Goal: Information Seeking & Learning: Learn about a topic

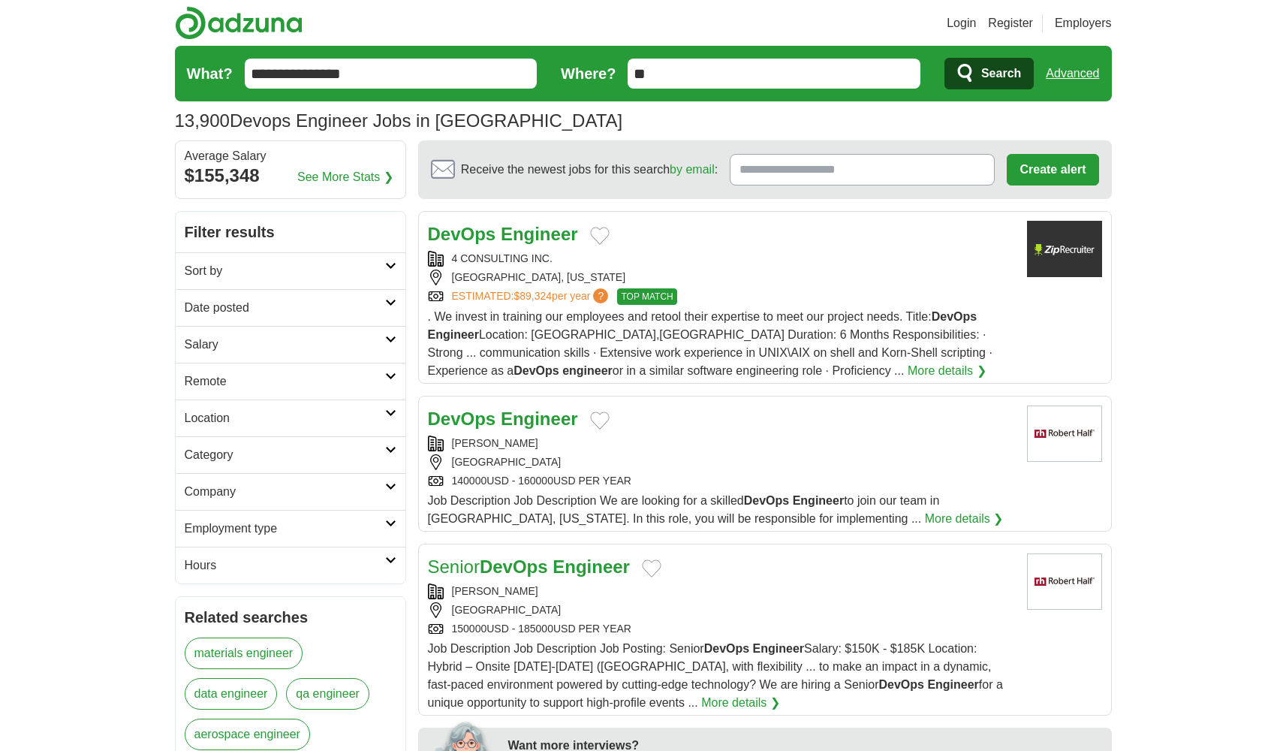
click at [246, 270] on h2 "Sort by" at bounding box center [285, 271] width 200 height 18
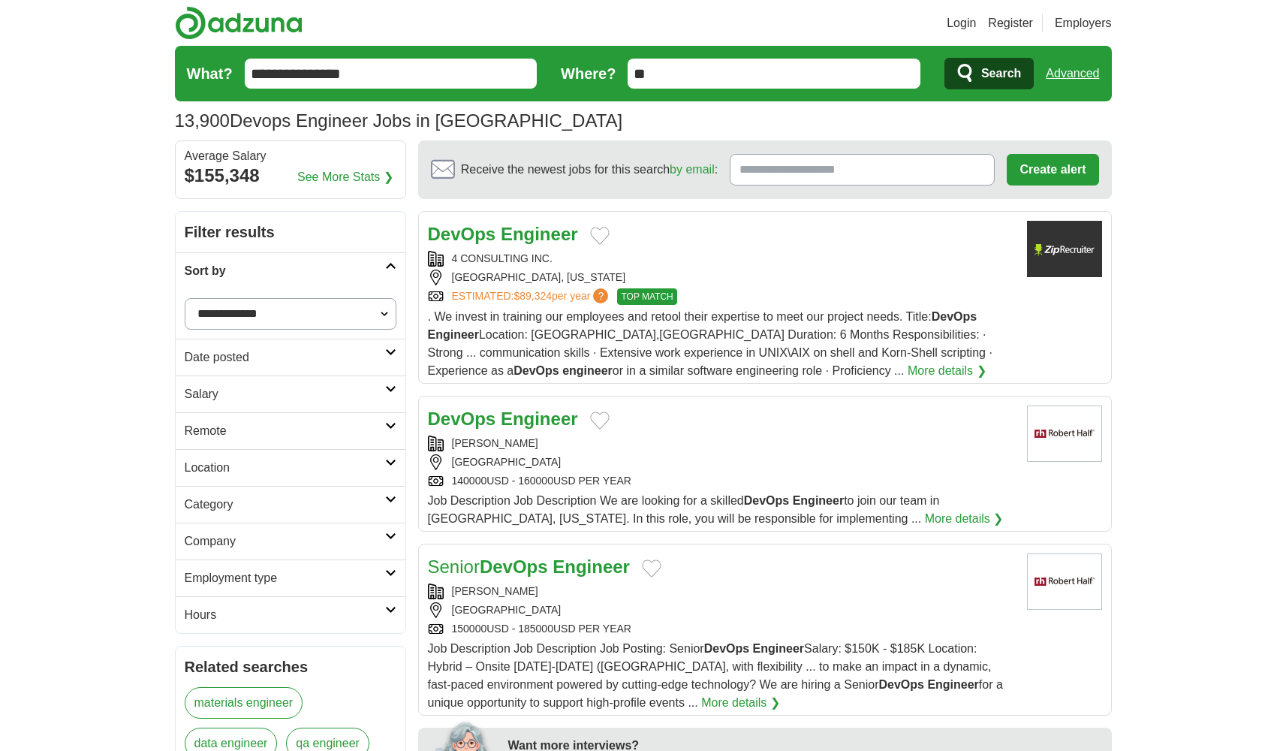
click at [246, 270] on h2 "Sort by" at bounding box center [285, 271] width 200 height 18
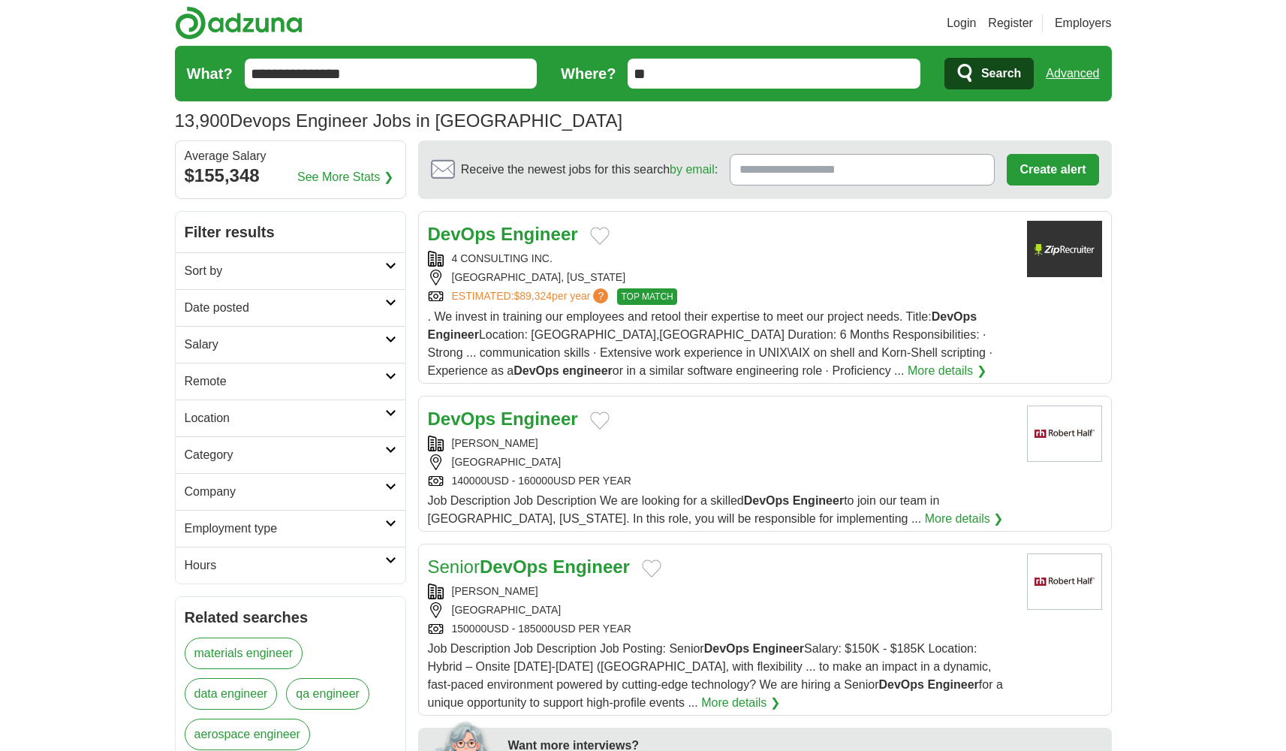
click at [242, 302] on h2 "Date posted" at bounding box center [285, 308] width 200 height 18
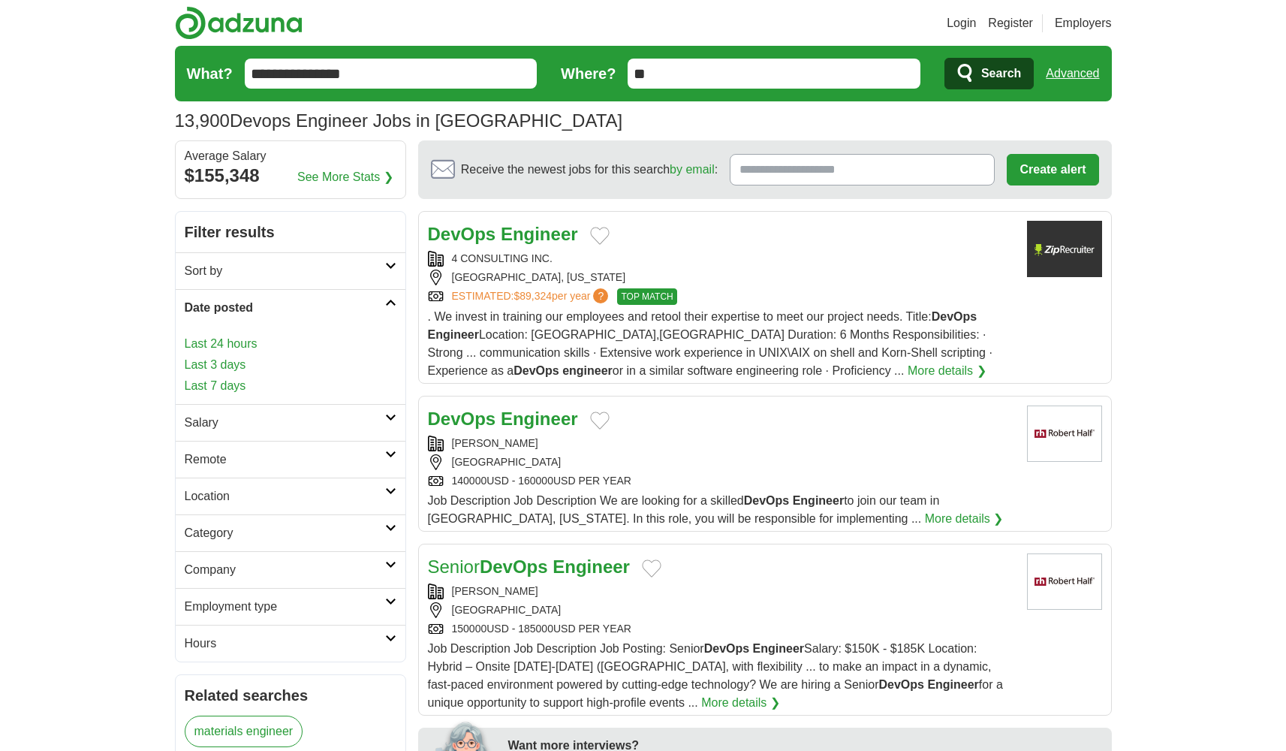
click at [243, 340] on link "Last 24 hours" at bounding box center [291, 344] width 212 height 18
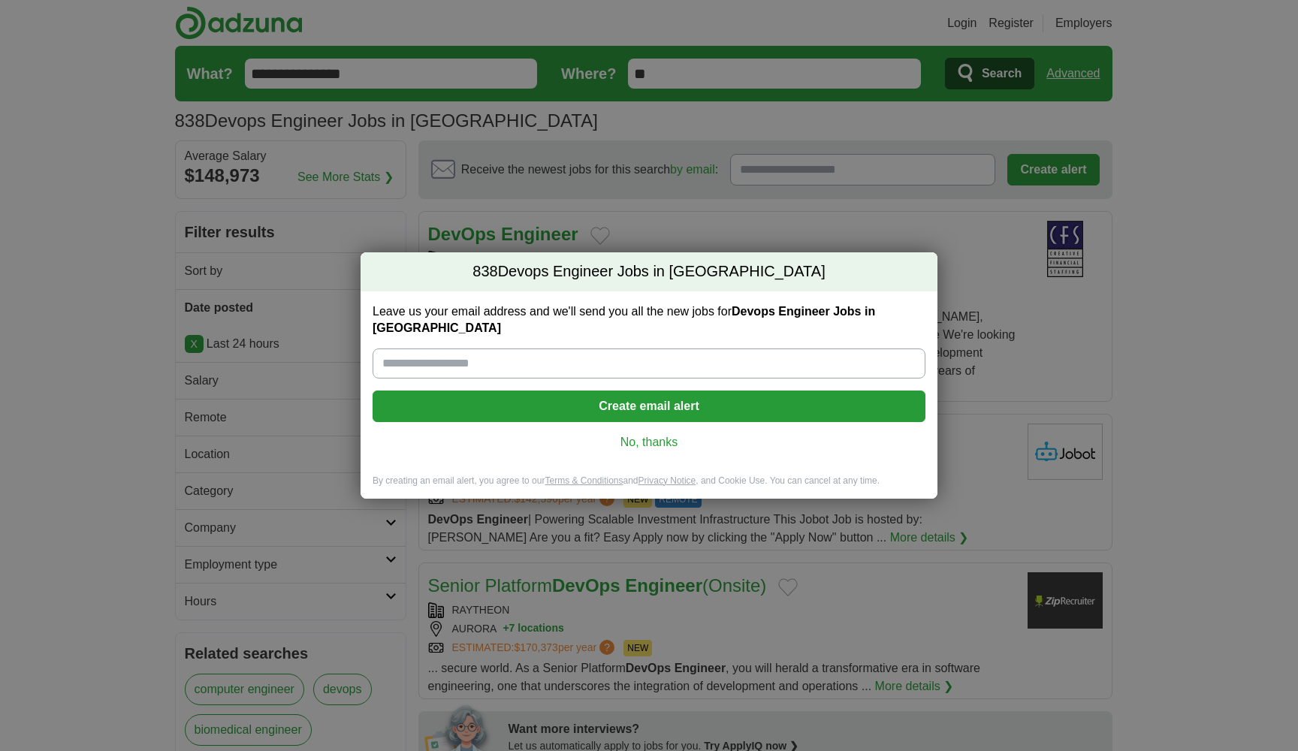
click at [665, 437] on link "No, thanks" at bounding box center [648, 442] width 529 height 17
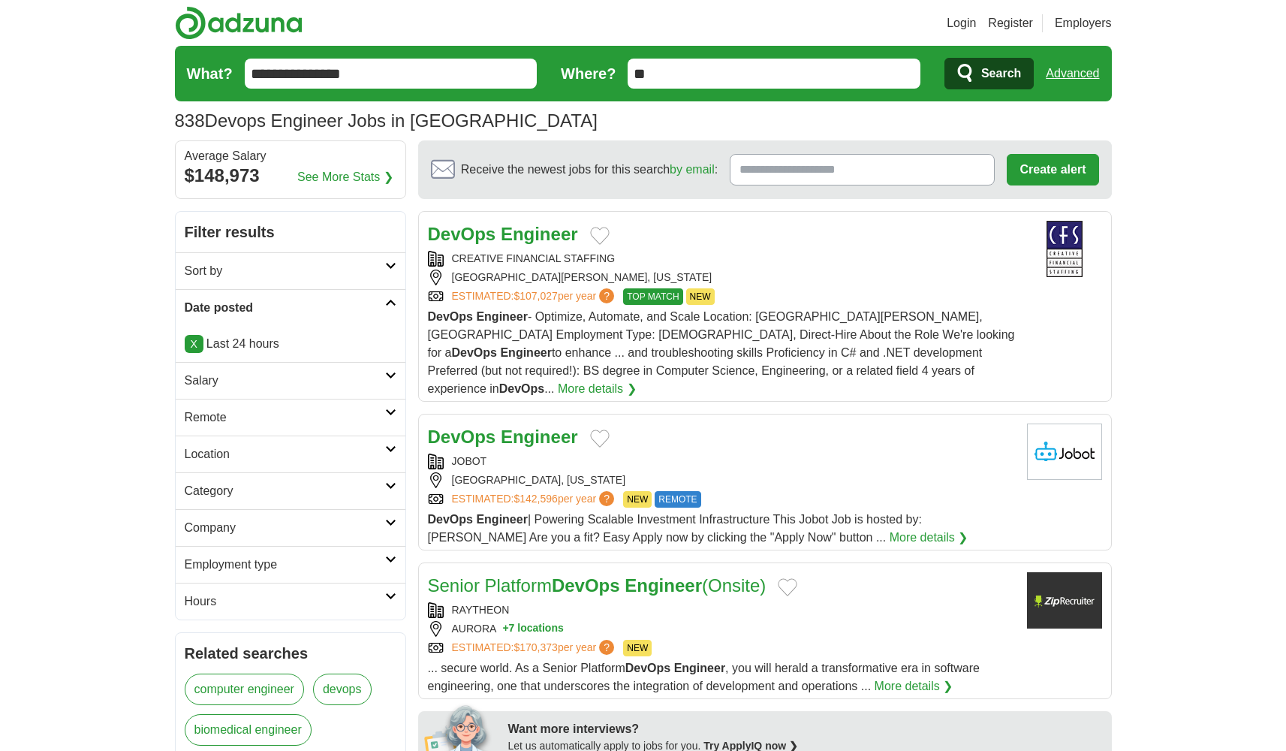
click at [390, 369] on link "Salary" at bounding box center [291, 380] width 230 height 37
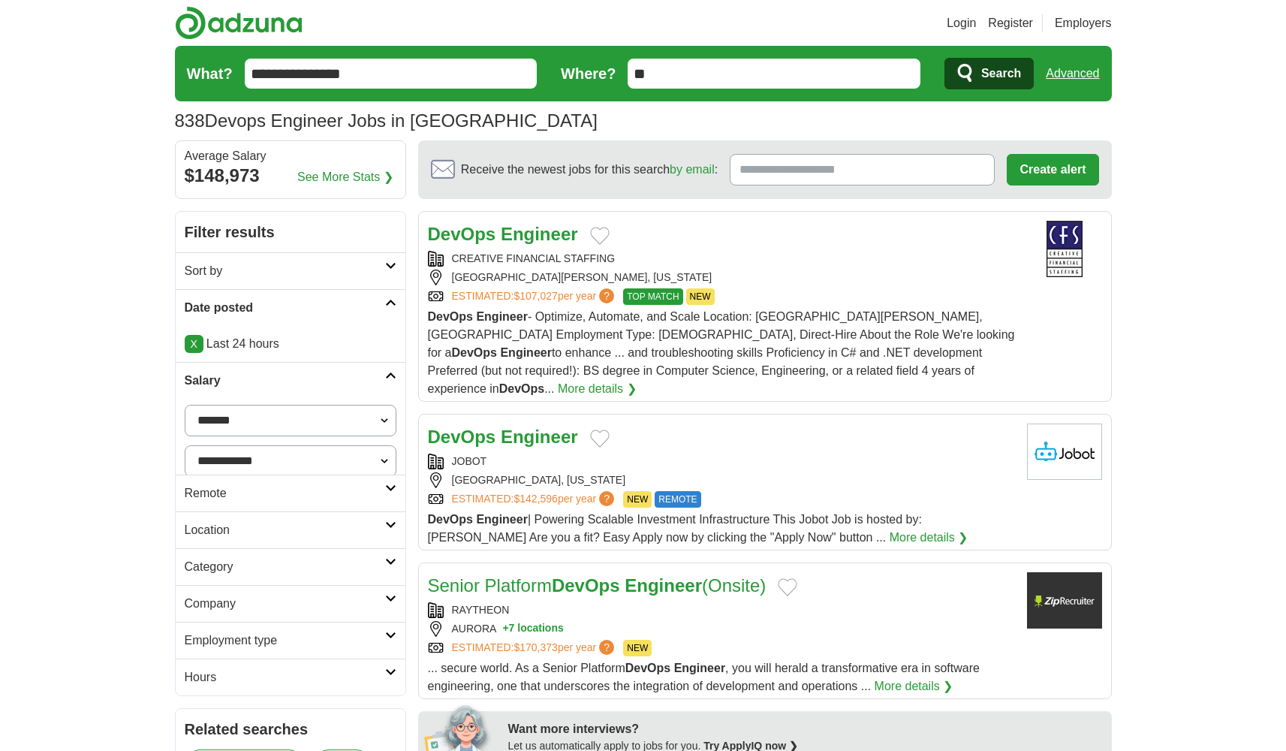
click at [390, 369] on link "Salary" at bounding box center [291, 380] width 230 height 37
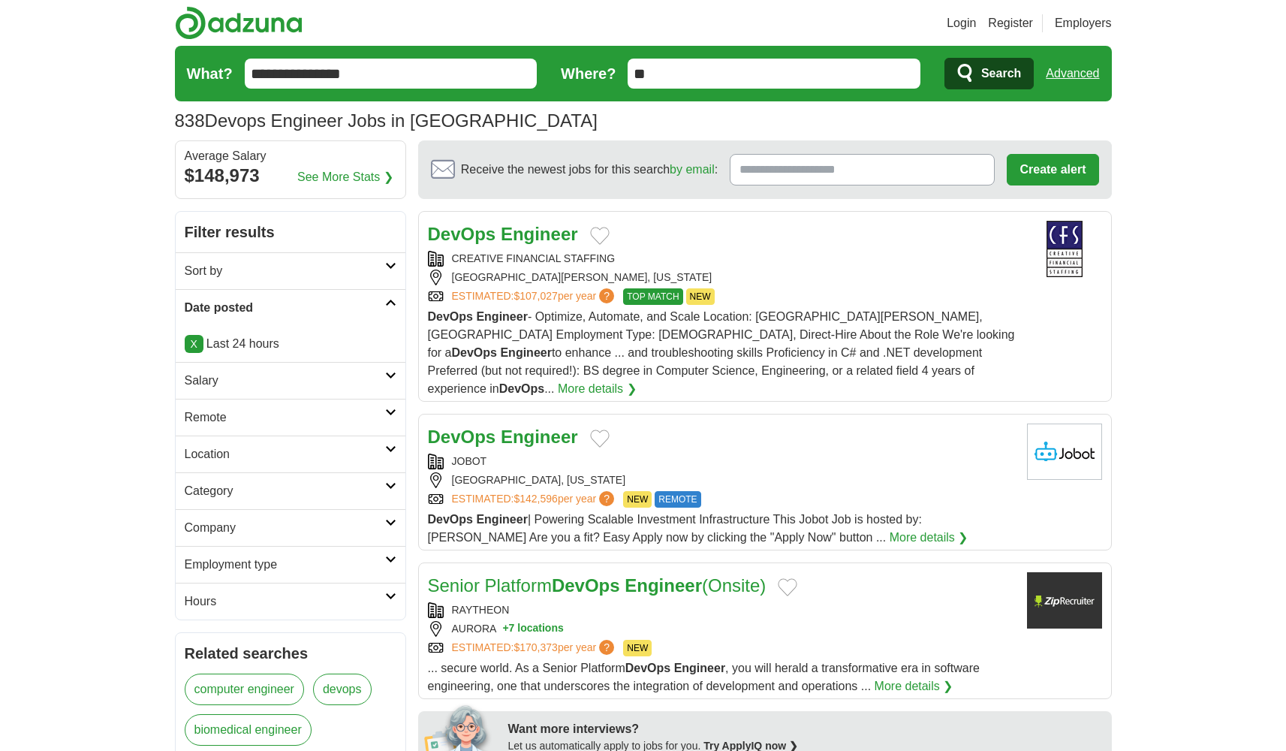
click at [372, 418] on h2 "Remote" at bounding box center [285, 417] width 200 height 18
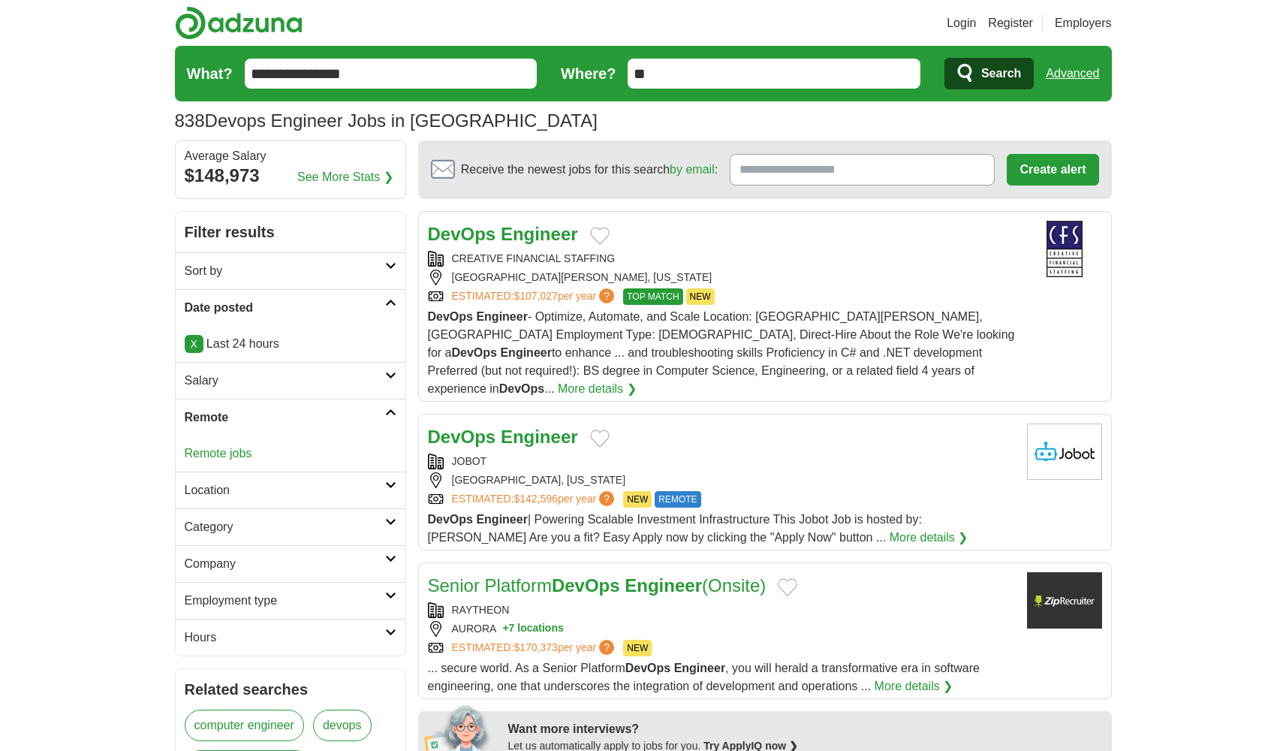
click at [372, 418] on h2 "Remote" at bounding box center [285, 417] width 200 height 18
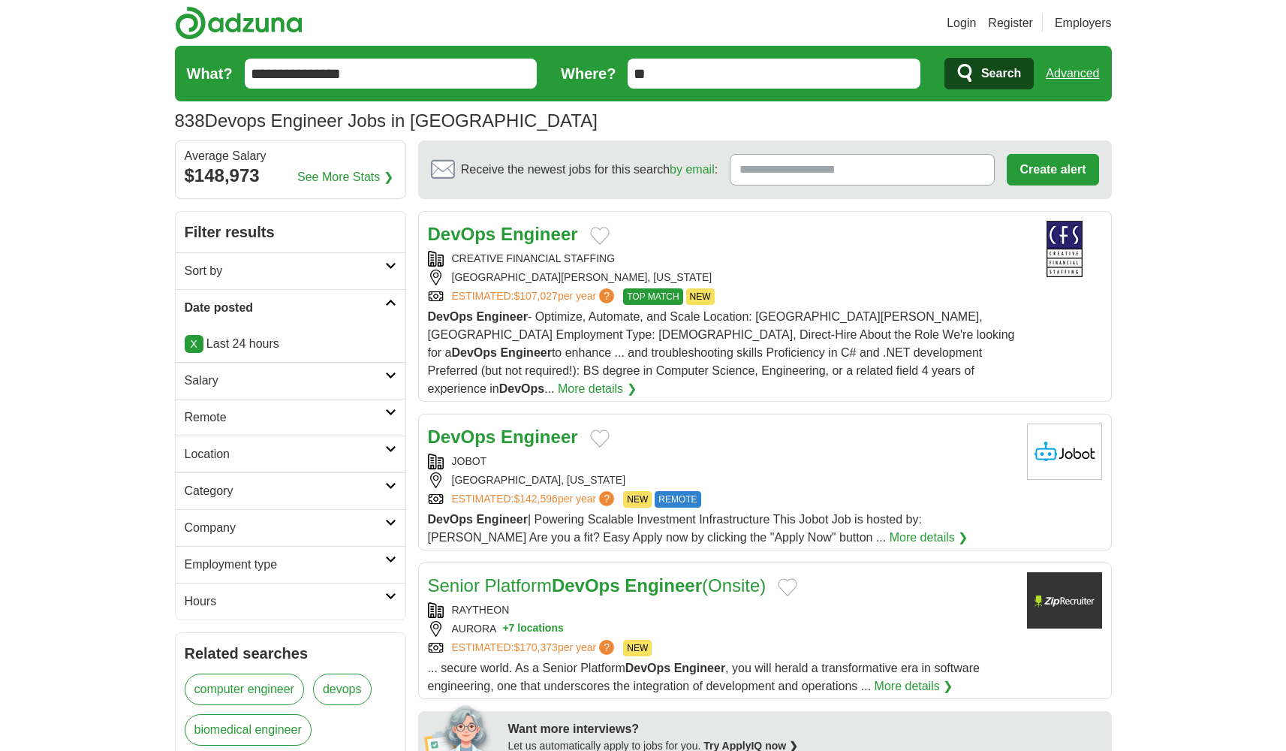
click at [357, 457] on h2 "Location" at bounding box center [285, 454] width 200 height 18
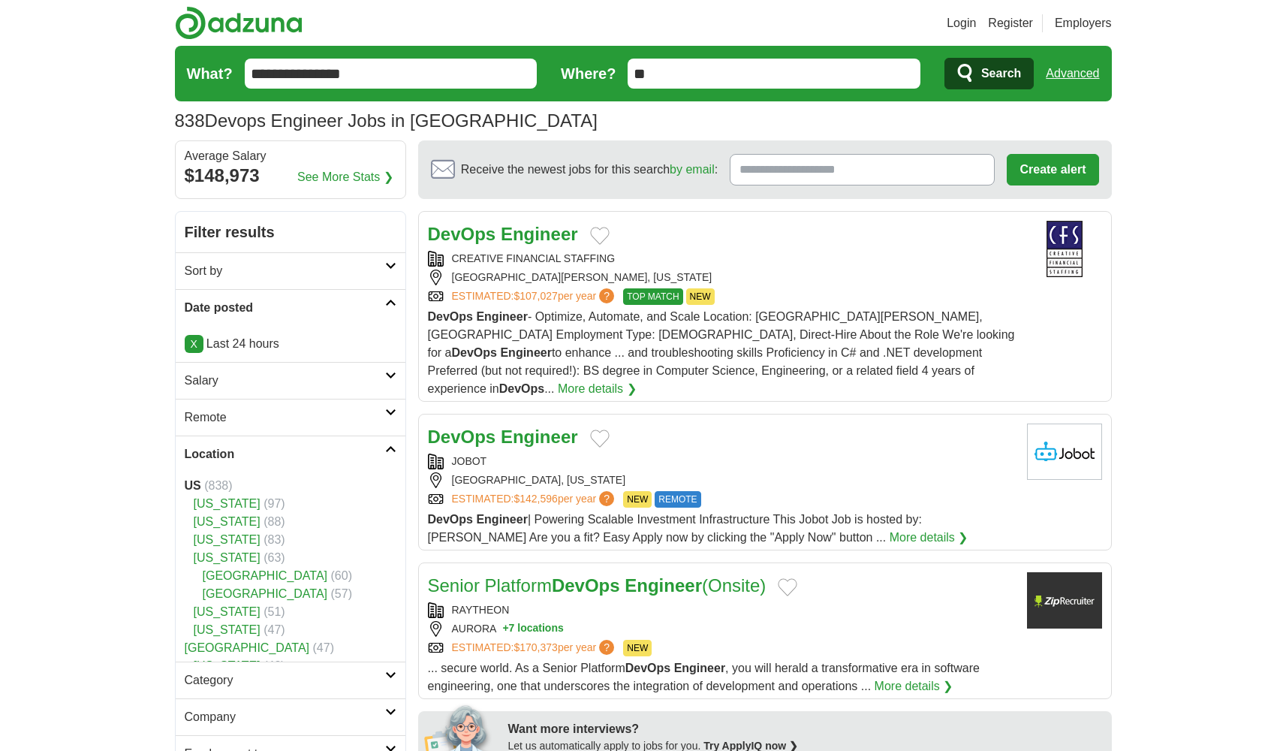
click at [357, 457] on h2 "Location" at bounding box center [285, 454] width 200 height 18
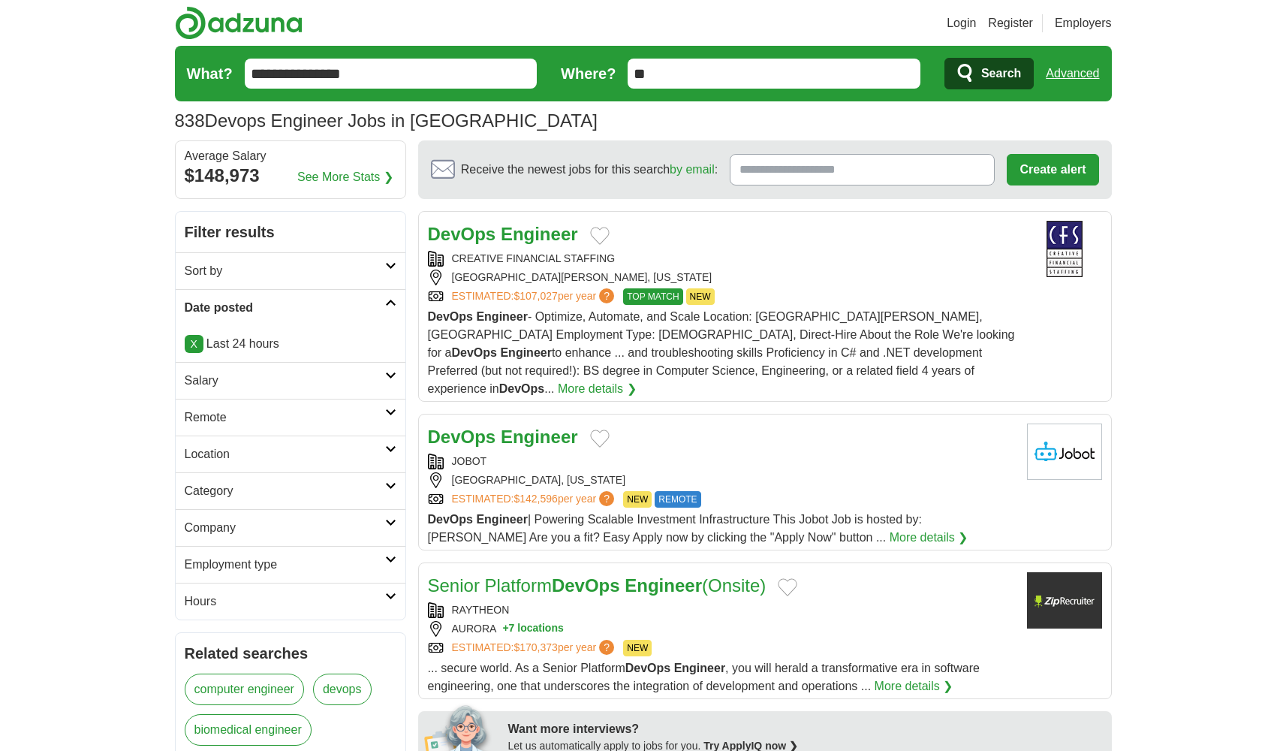
click at [341, 504] on link "Category" at bounding box center [291, 490] width 230 height 37
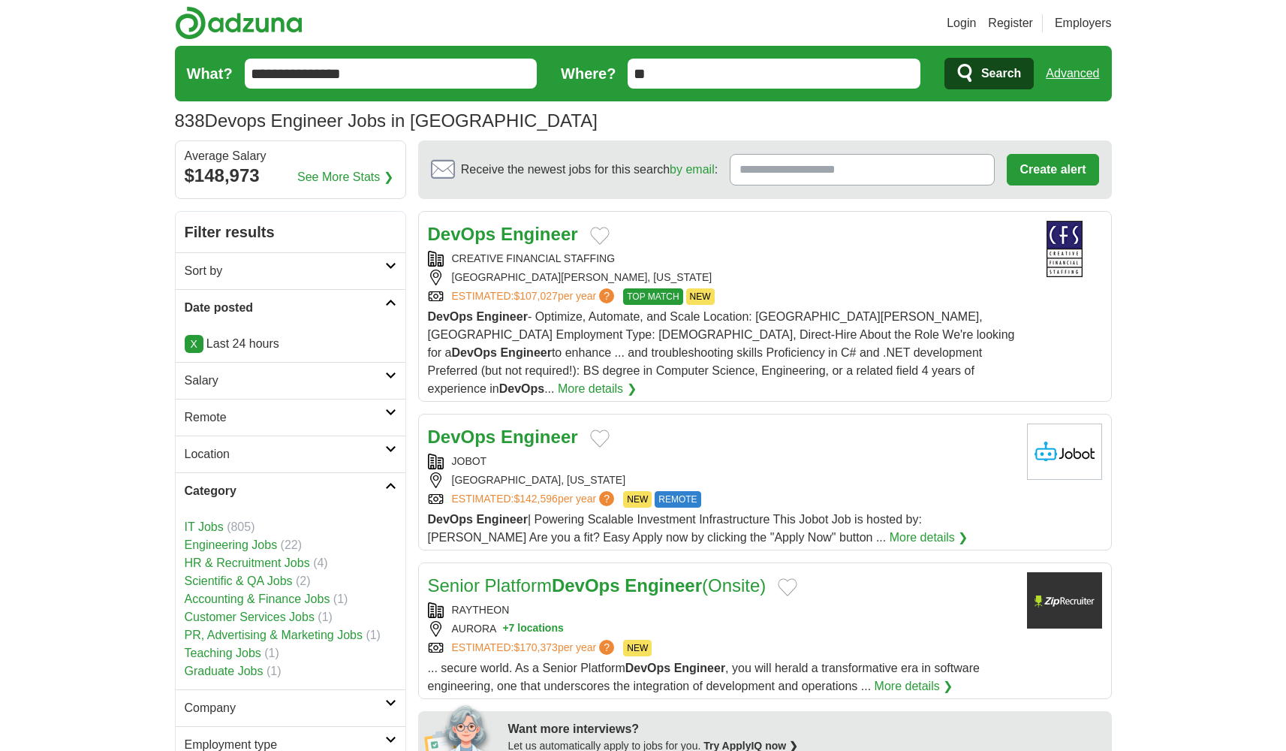
click at [341, 504] on link "Category" at bounding box center [291, 490] width 230 height 37
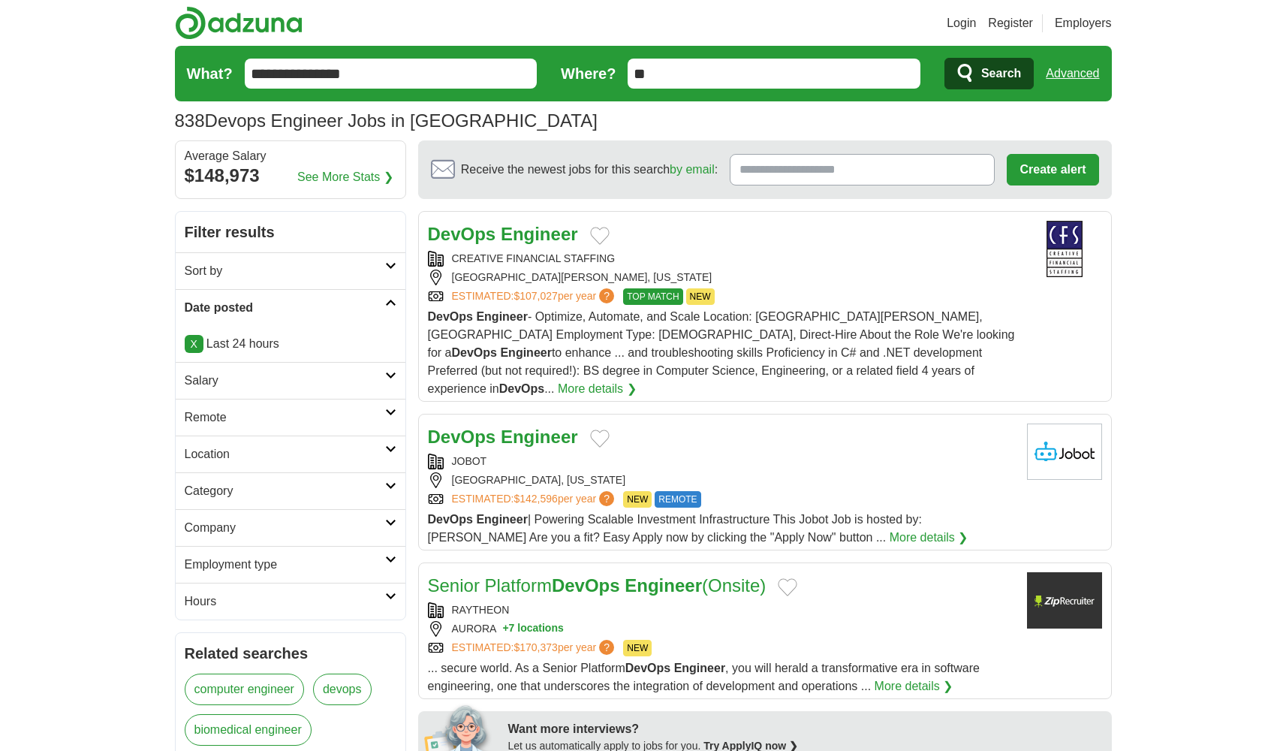
click at [333, 547] on link "Employment type" at bounding box center [291, 564] width 230 height 37
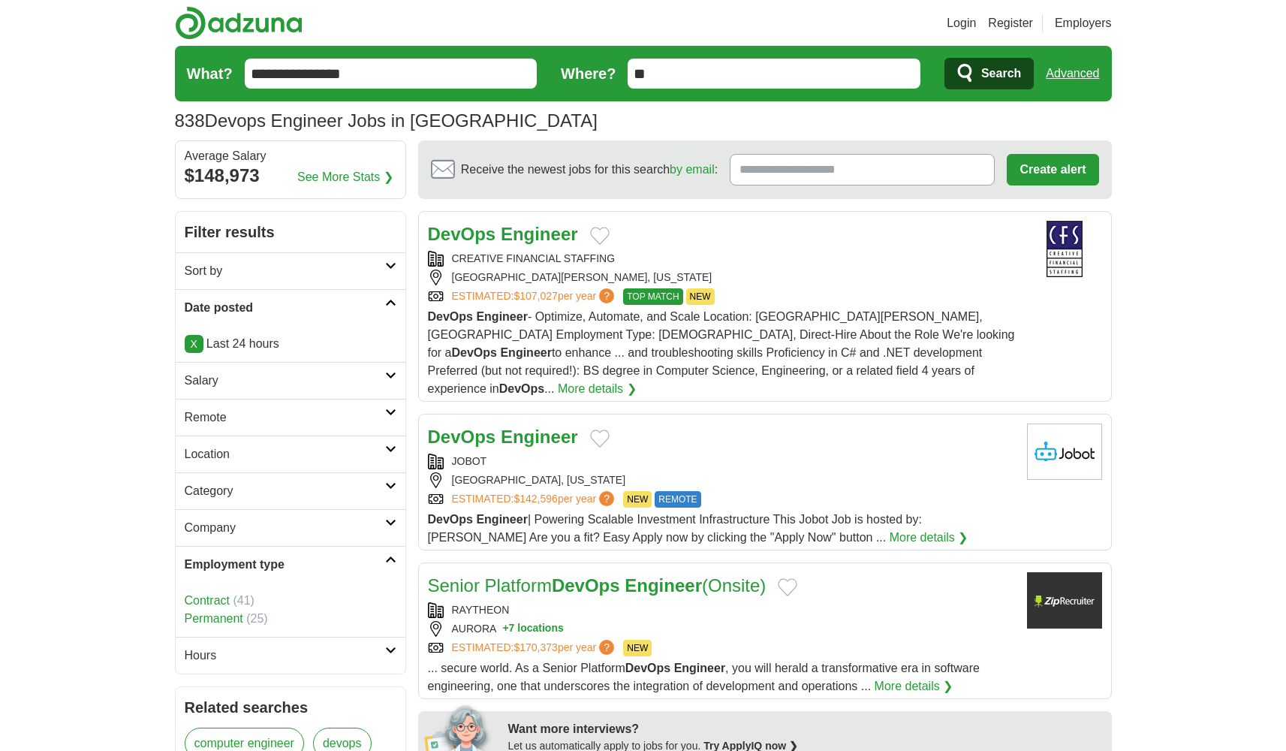
click at [333, 547] on link "Employment type" at bounding box center [291, 564] width 230 height 37
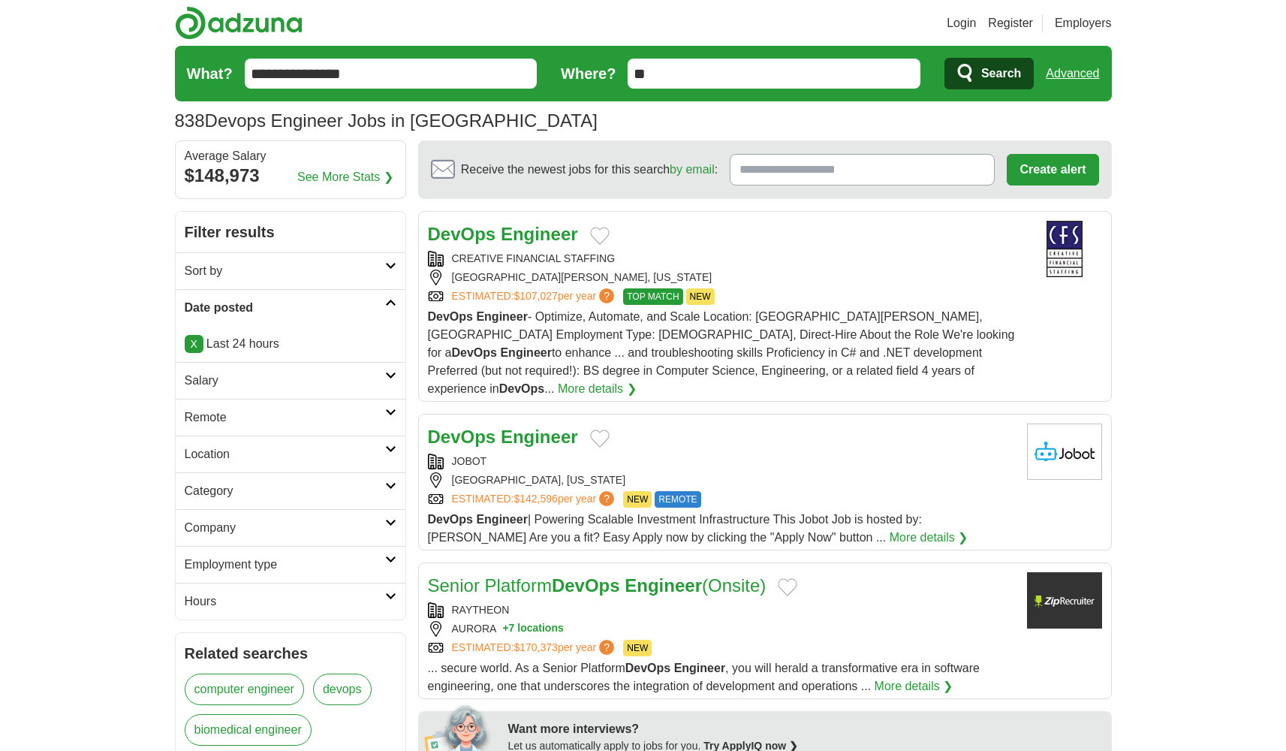
click at [333, 547] on link "Employment type" at bounding box center [291, 564] width 230 height 37
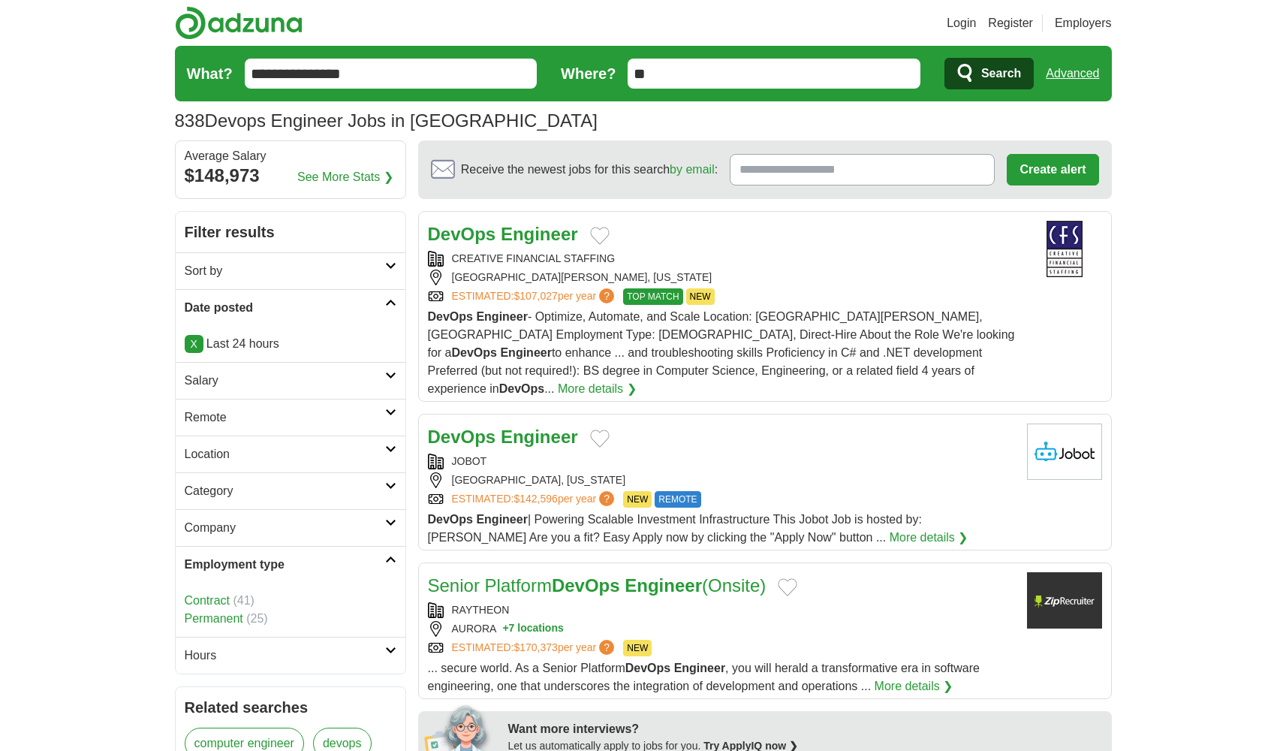
click at [233, 621] on link "Permanent" at bounding box center [214, 618] width 59 height 13
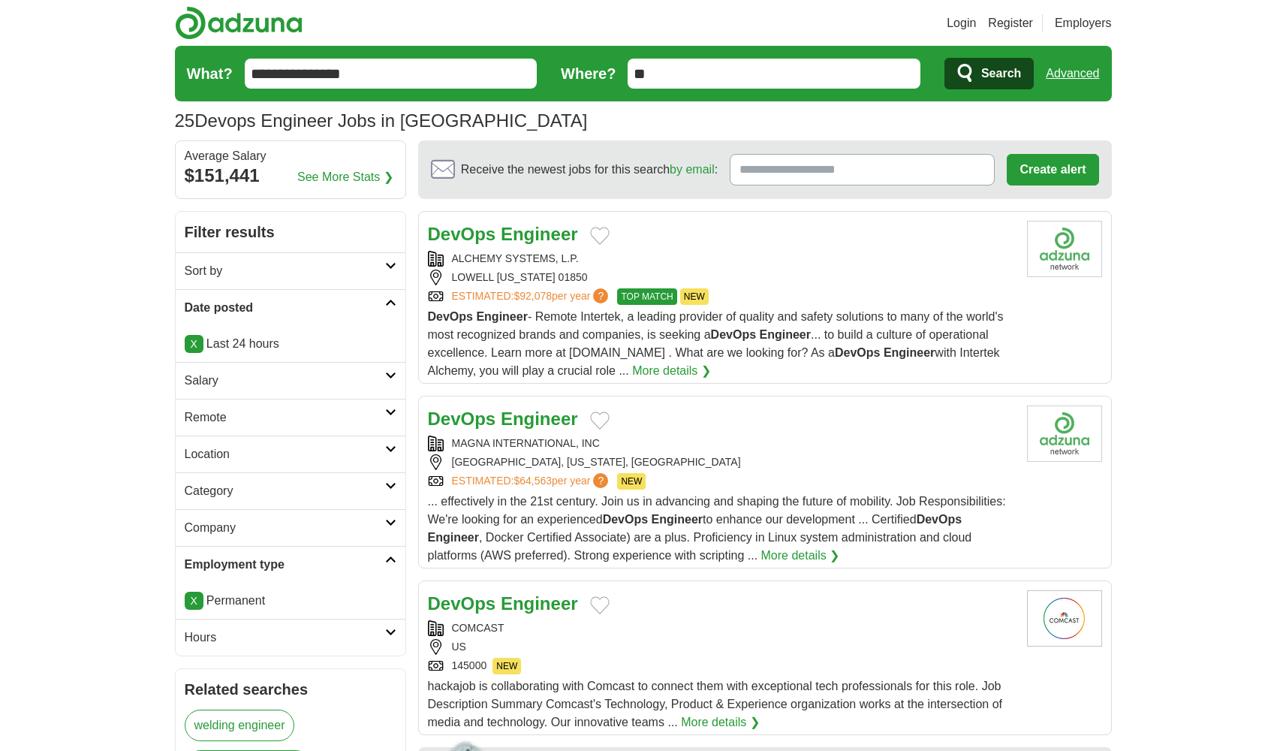
click at [501, 236] on strong "Engineer" at bounding box center [539, 234] width 77 height 20
click at [562, 421] on strong "Engineer" at bounding box center [539, 418] width 77 height 20
click at [538, 610] on strong "Engineer" at bounding box center [539, 603] width 77 height 20
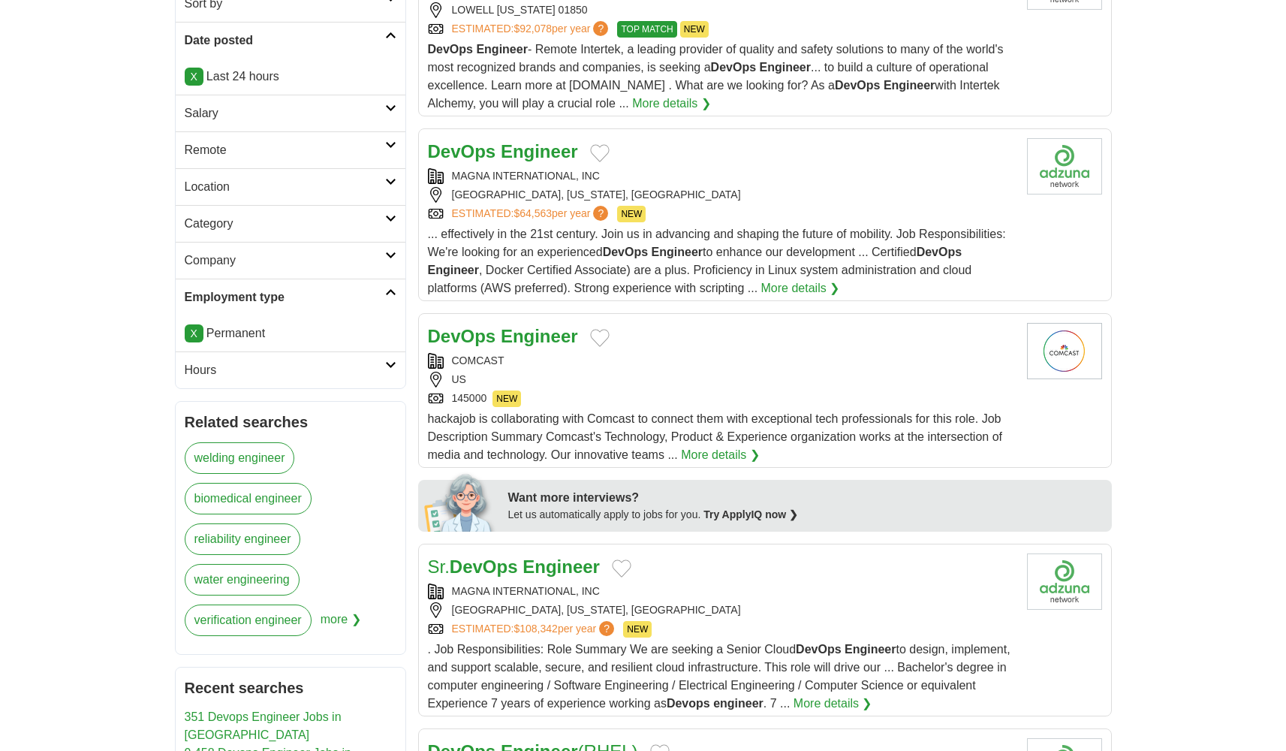
scroll to position [408, 0]
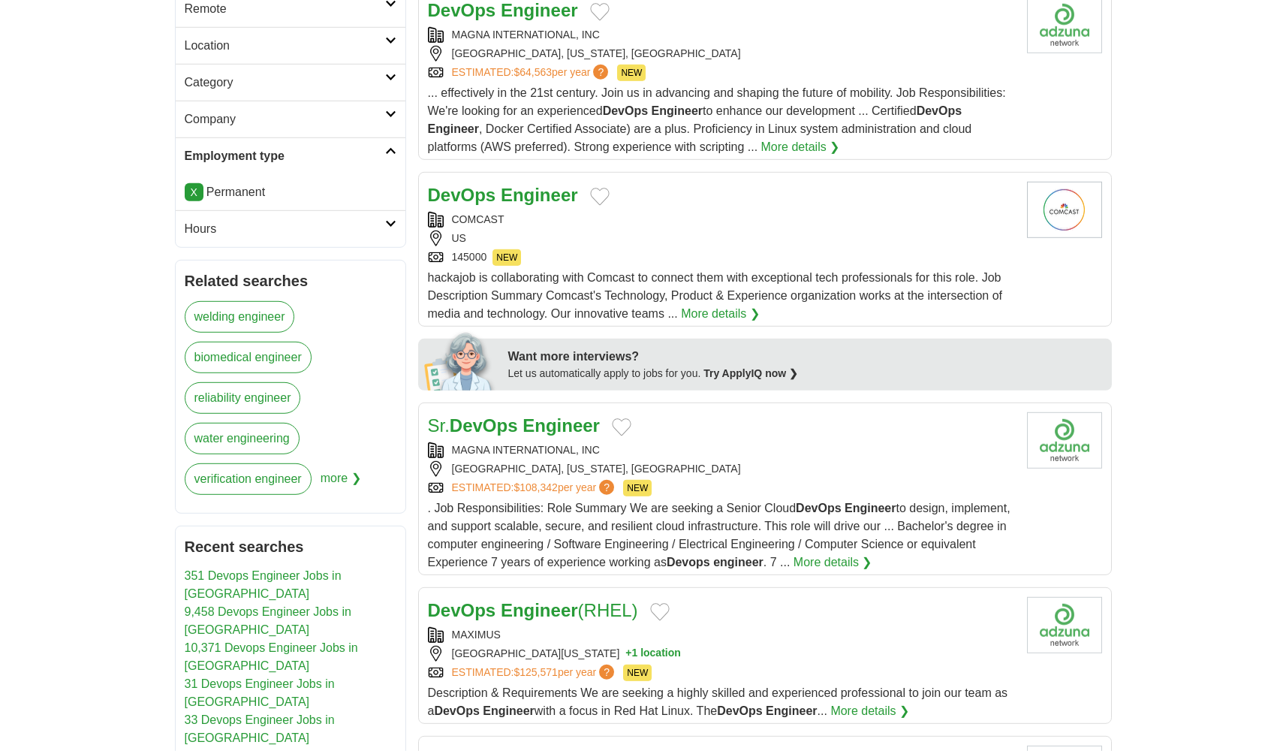
click at [557, 228] on div "COMCAST" at bounding box center [721, 220] width 587 height 16
click at [589, 423] on strong "Engineer" at bounding box center [561, 425] width 77 height 20
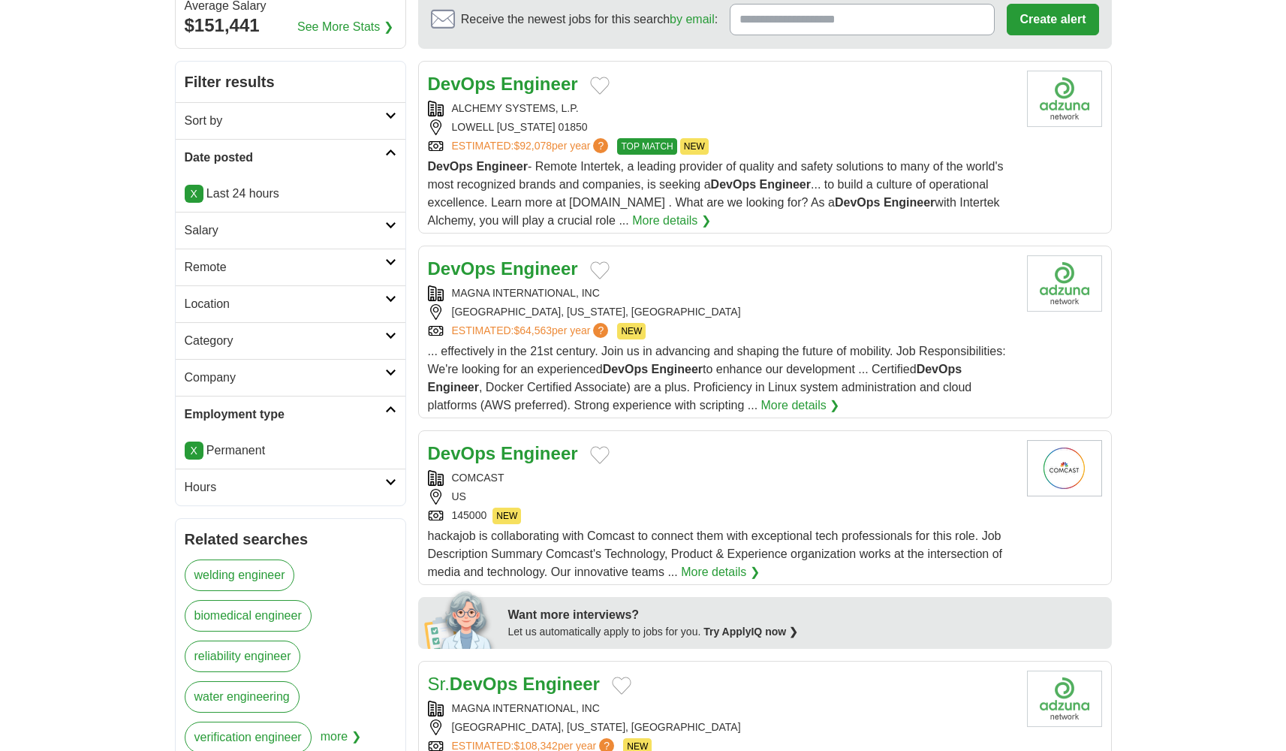
scroll to position [149, 0]
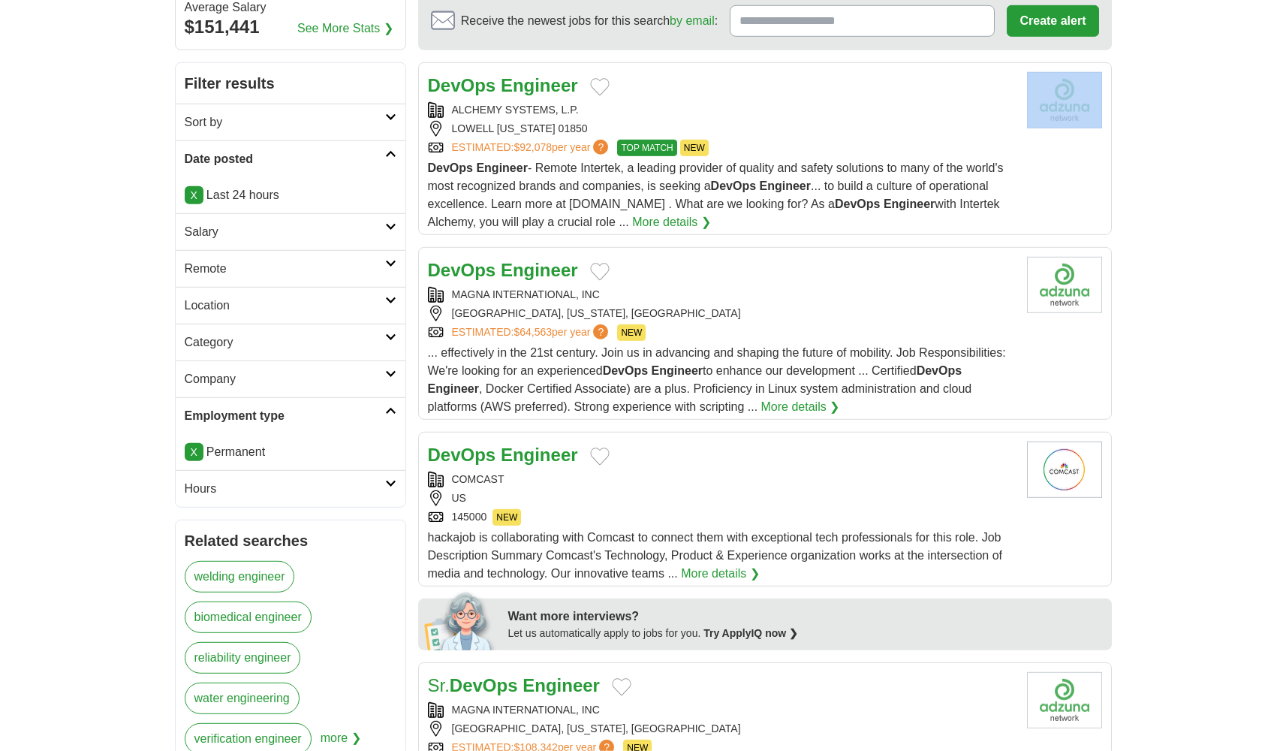
drag, startPoint x: 1289, startPoint y: 164, endPoint x: 1284, endPoint y: 58, distance: 106.0
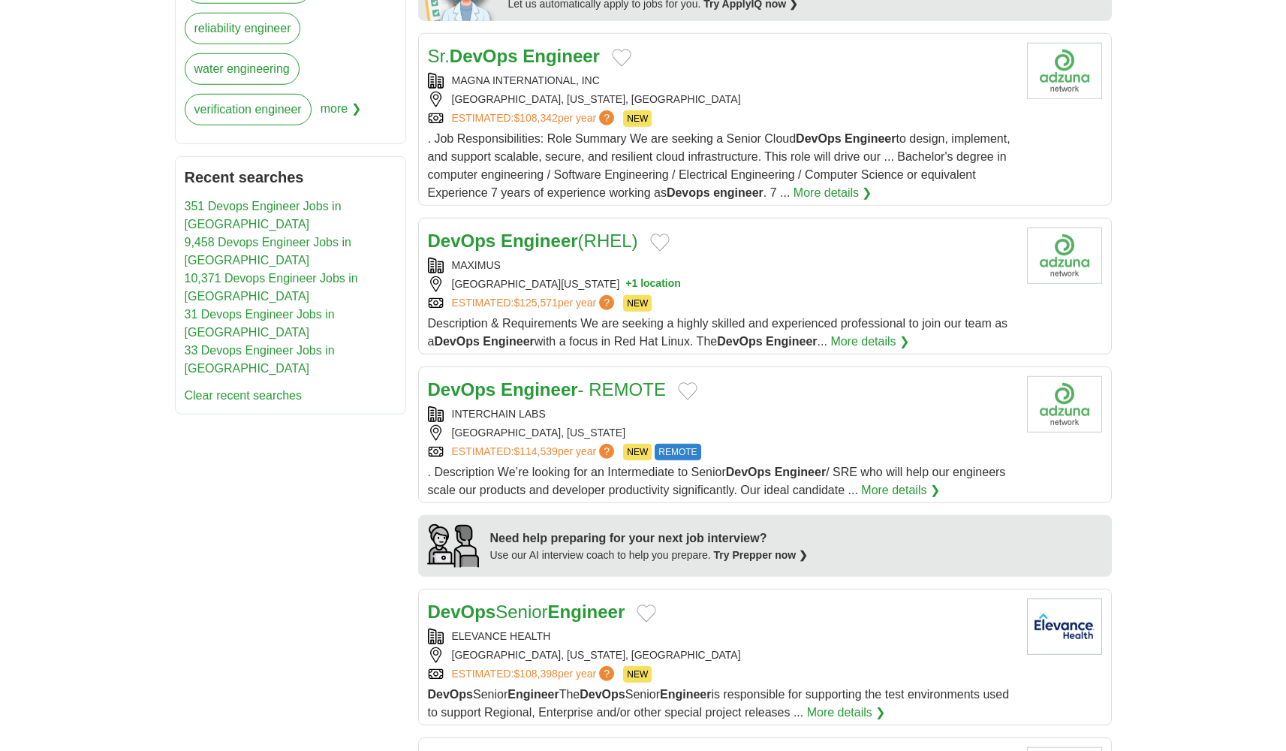
scroll to position [790, 0]
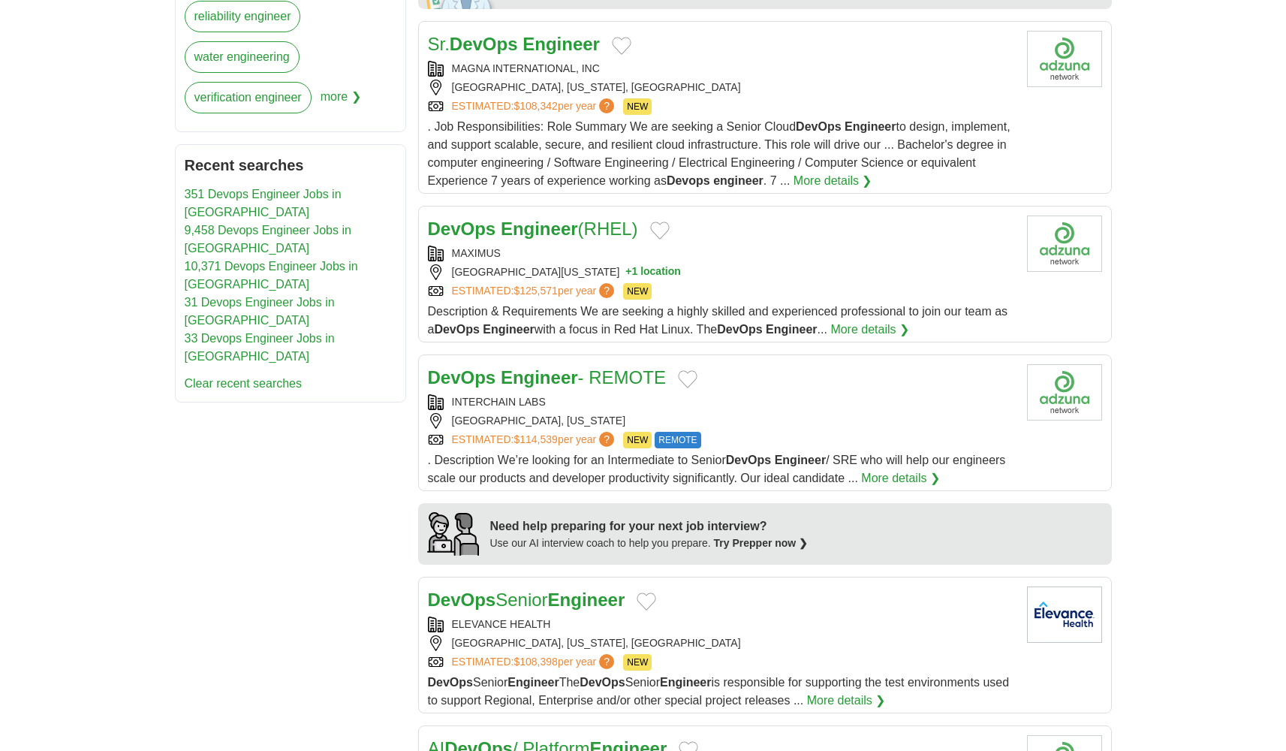
click at [566, 260] on div "MAXIMUS" at bounding box center [721, 254] width 587 height 16
click at [594, 384] on link "DevOps Engineer - REMOTE" at bounding box center [547, 377] width 238 height 20
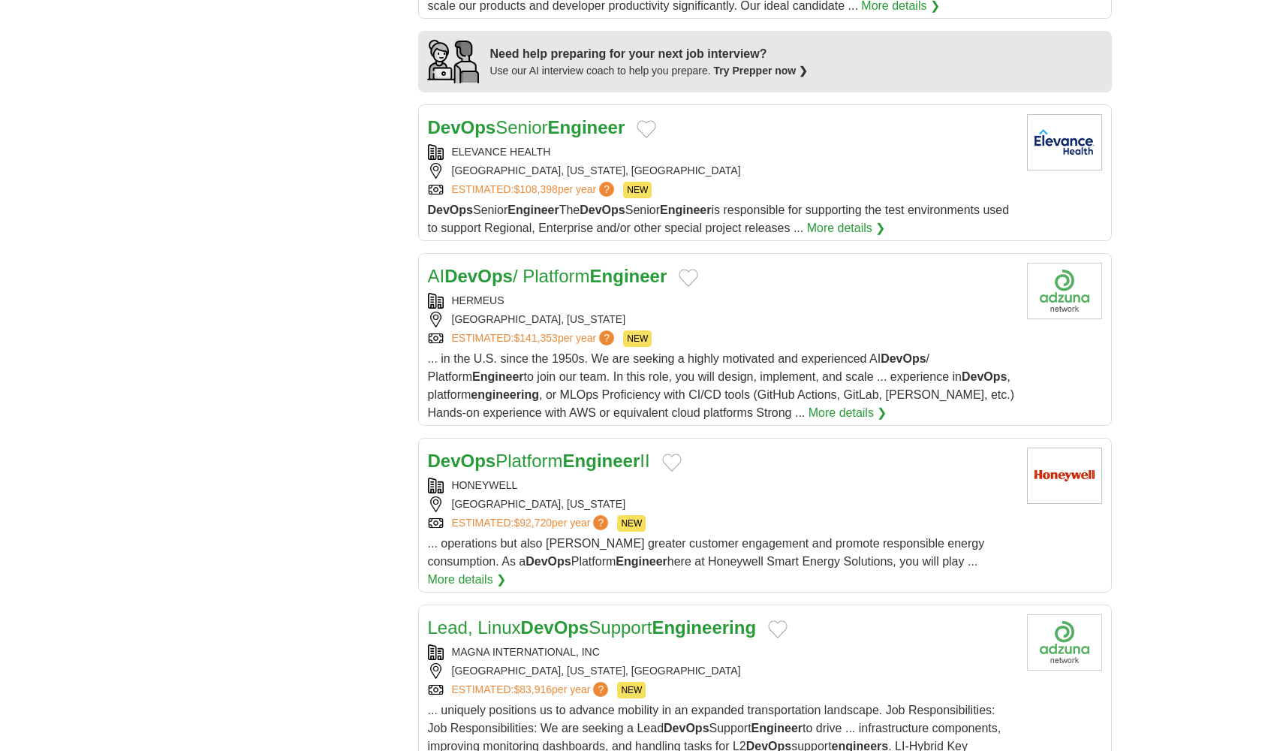
scroll to position [1239, 0]
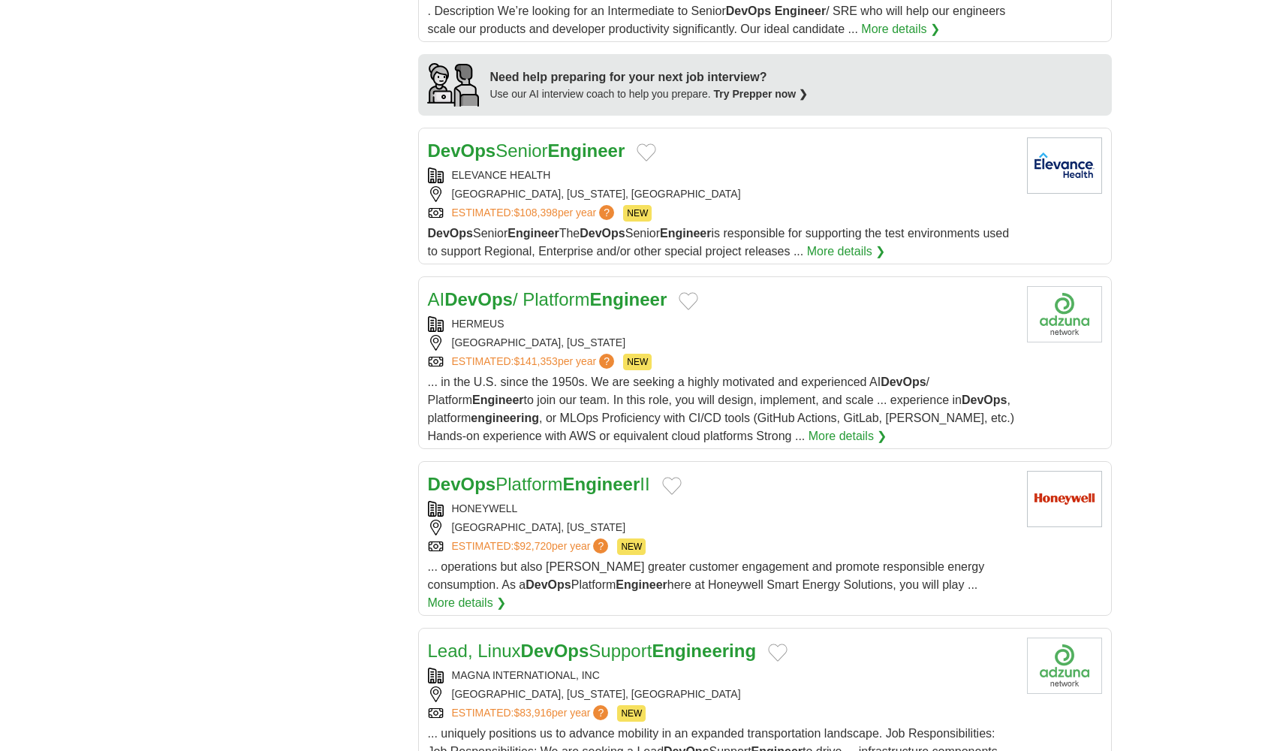
click at [580, 183] on div "ELEVANCE HEALTH" at bounding box center [721, 175] width 587 height 16
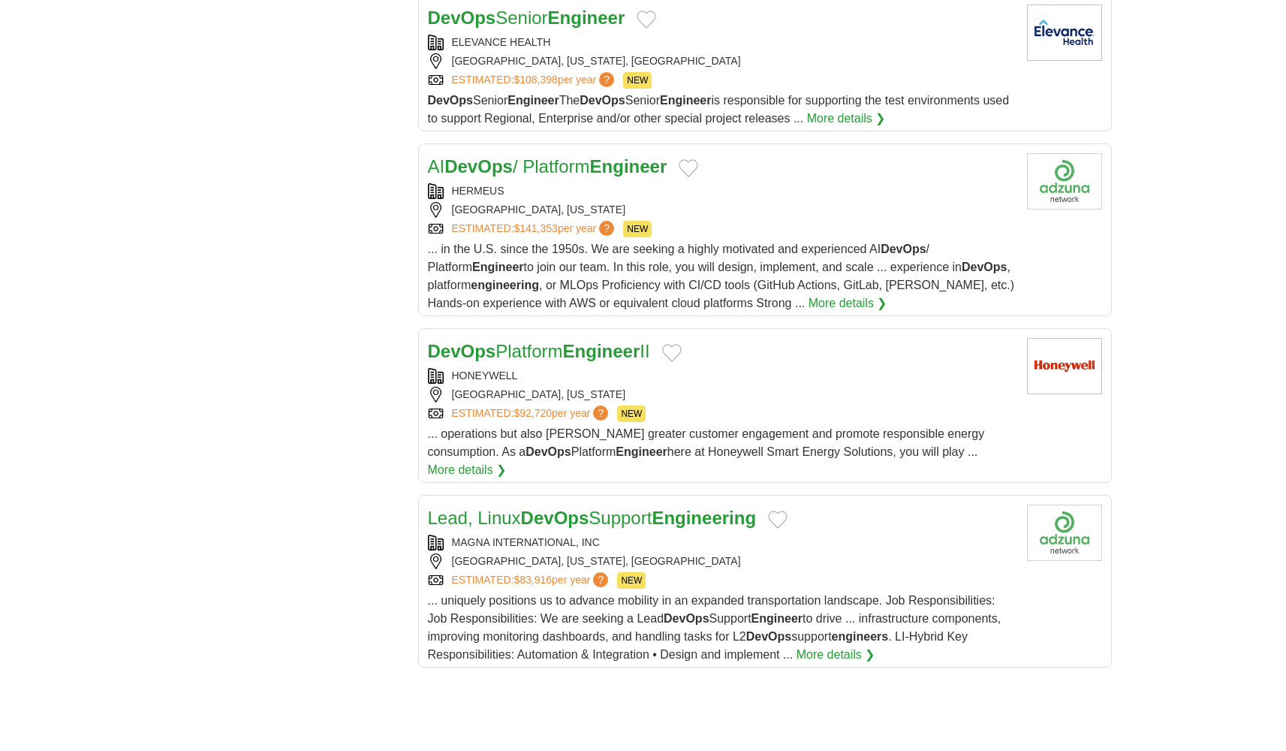
scroll to position [1373, 0]
drag, startPoint x: 583, startPoint y: 26, endPoint x: 574, endPoint y: 35, distance: 12.7
click at [583, 26] on strong "Engineer" at bounding box center [586, 16] width 77 height 20
click at [519, 162] on link "AI DevOps / Platform Engineer" at bounding box center [548, 165] width 240 height 20
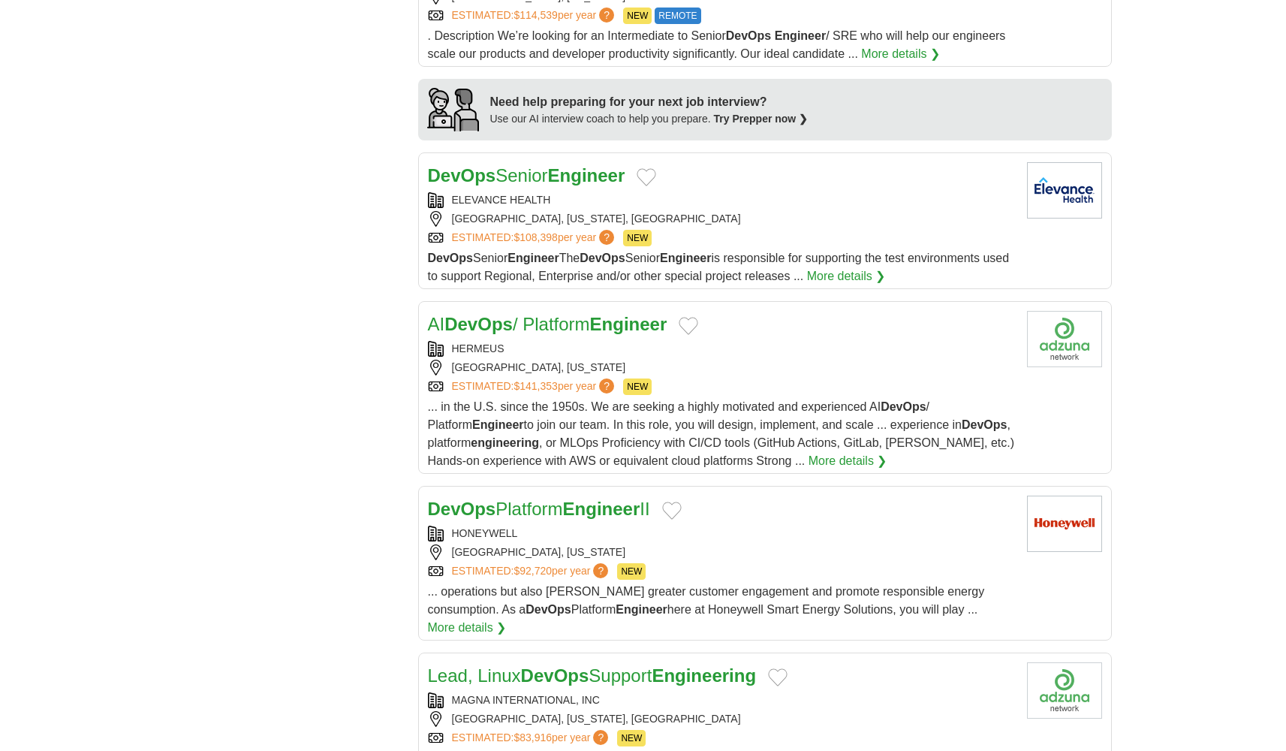
scroll to position [1296, 0]
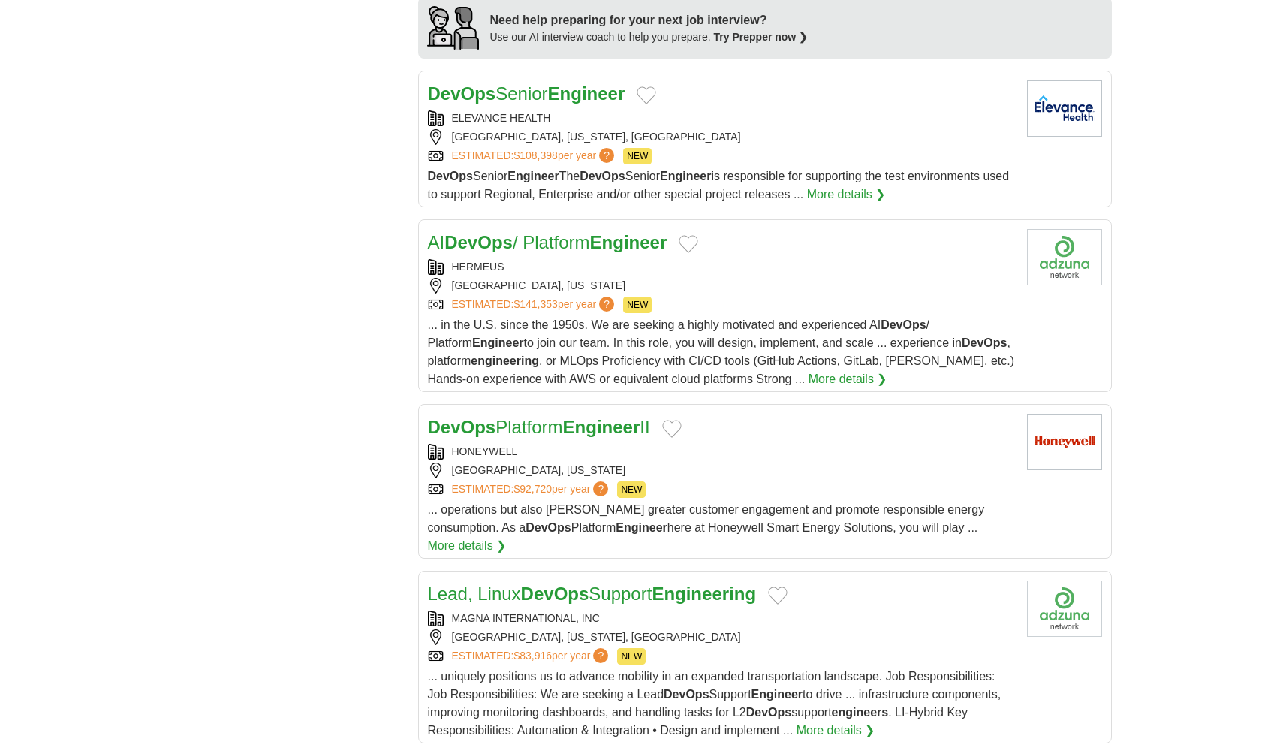
click at [628, 251] on strong "Engineer" at bounding box center [628, 242] width 77 height 20
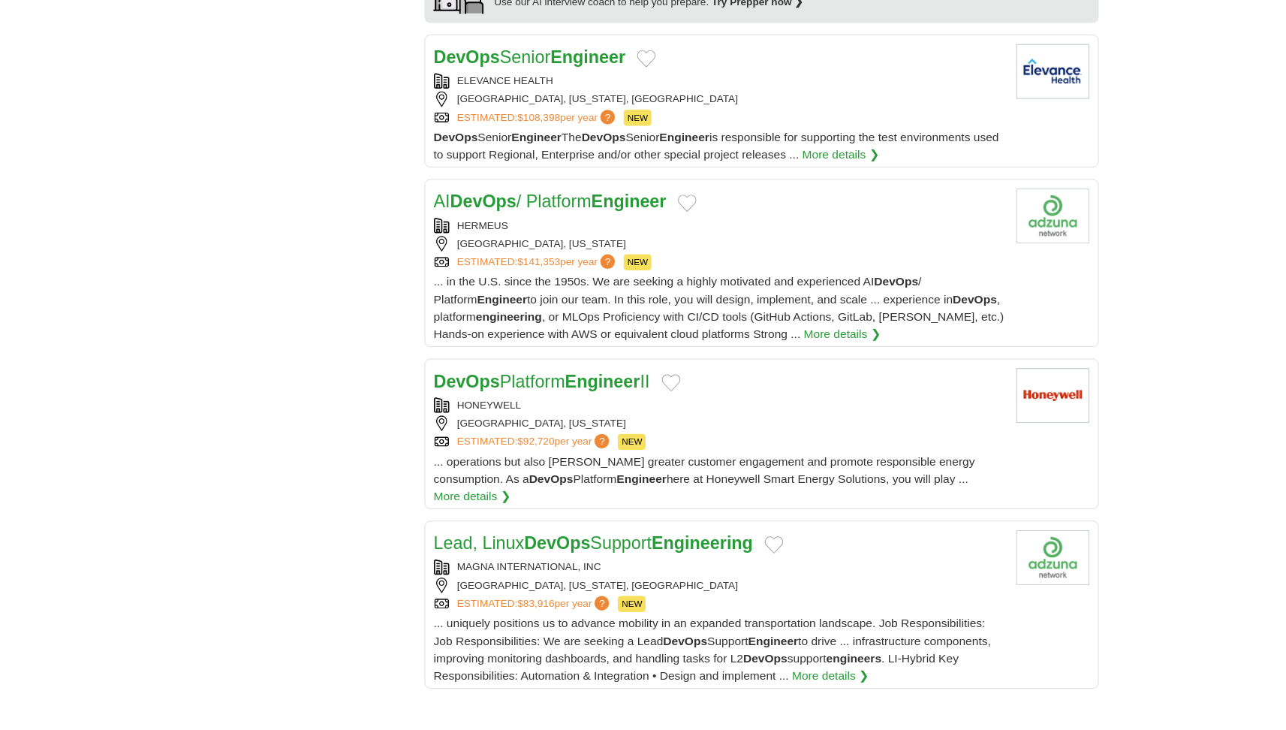
scroll to position [1340, 0]
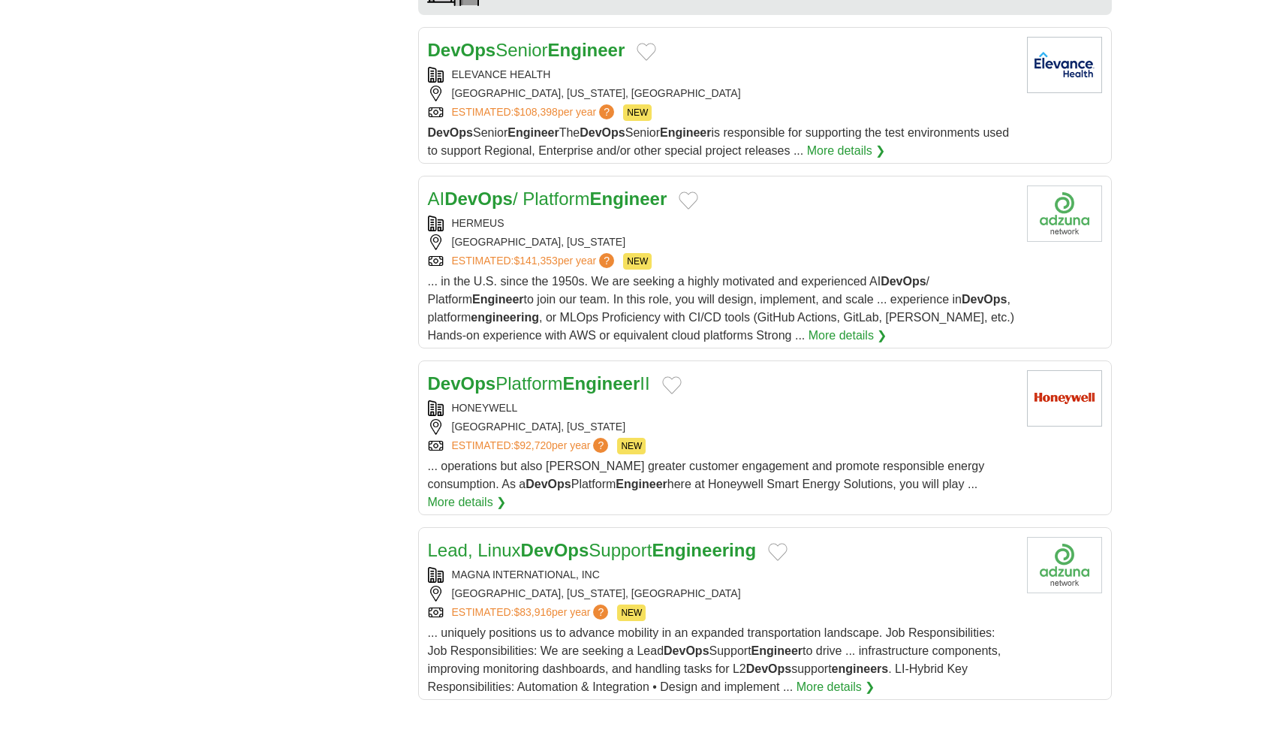
click at [591, 392] on strong "Engineer" at bounding box center [601, 383] width 77 height 20
